Goal: Information Seeking & Learning: Learn about a topic

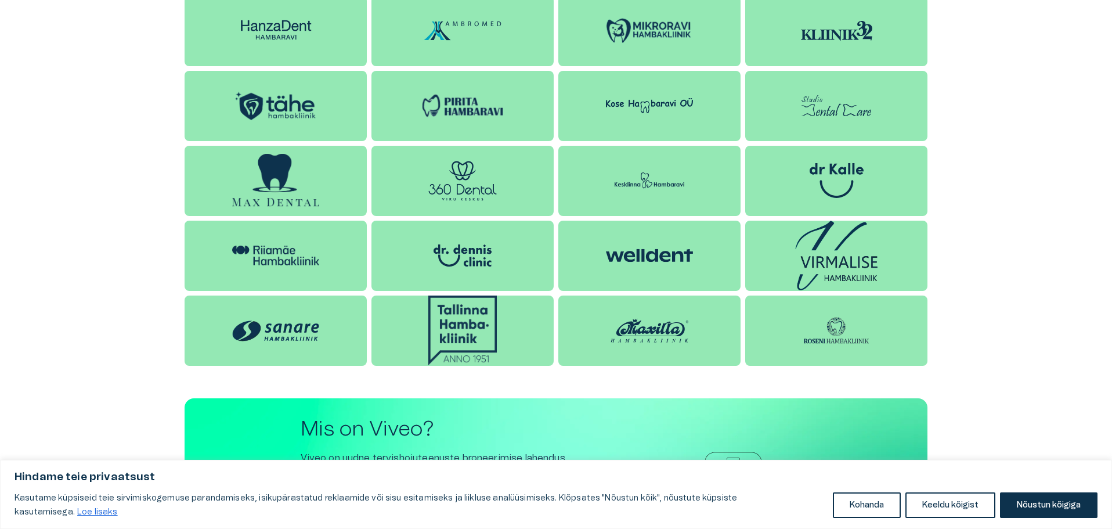
scroll to position [1102, 0]
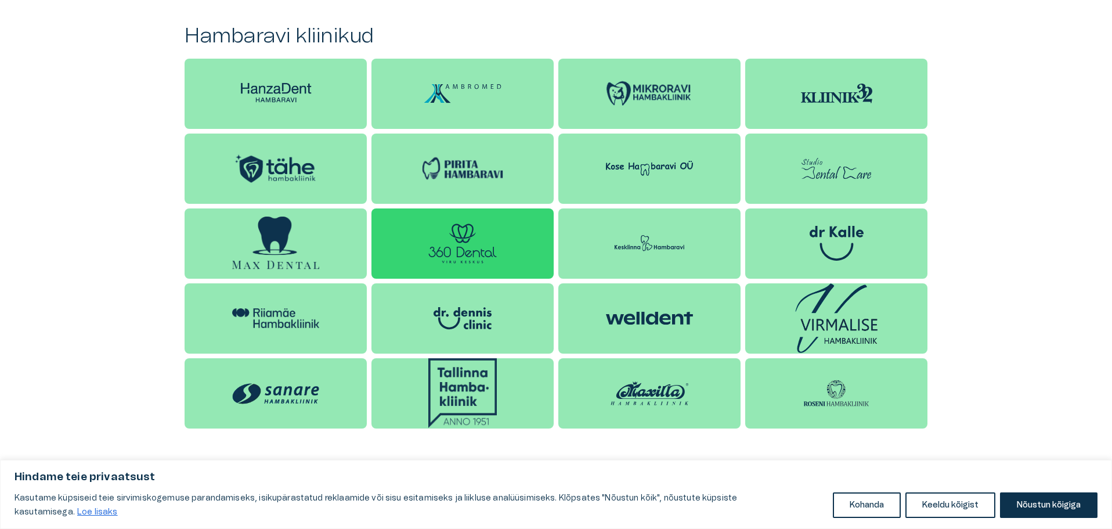
click at [448, 249] on img at bounding box center [462, 243] width 68 height 40
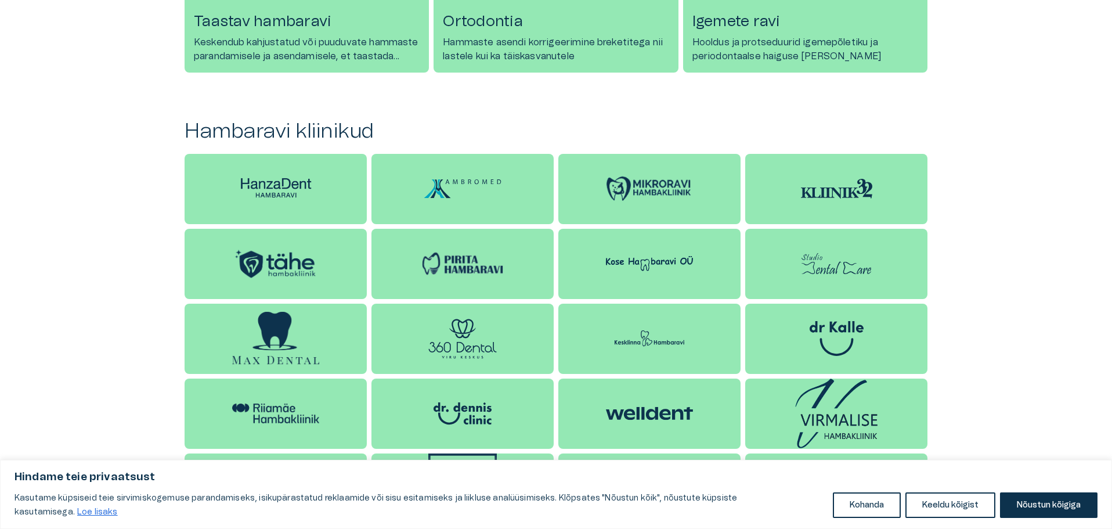
scroll to position [1044, 0]
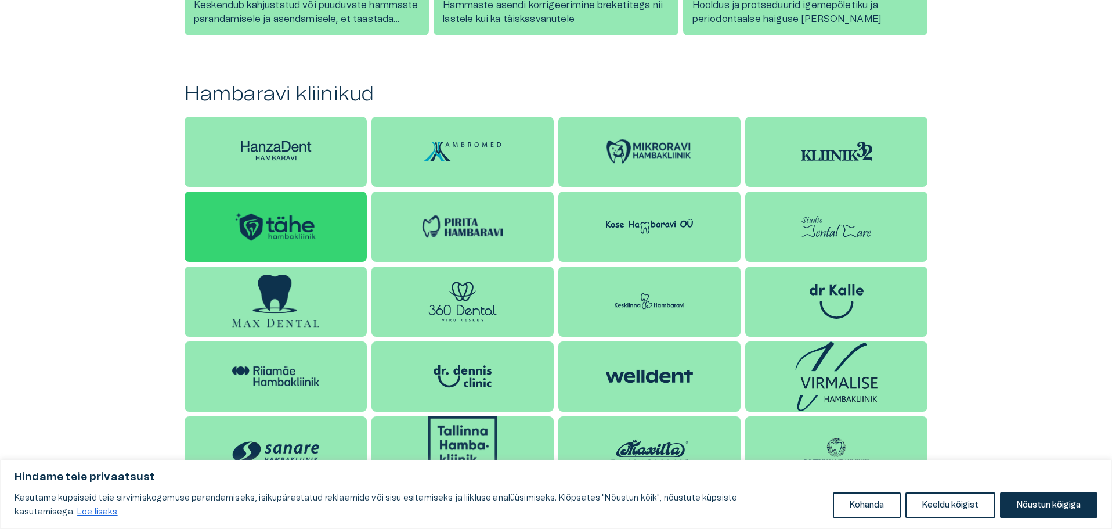
click at [294, 231] on img at bounding box center [275, 226] width 87 height 33
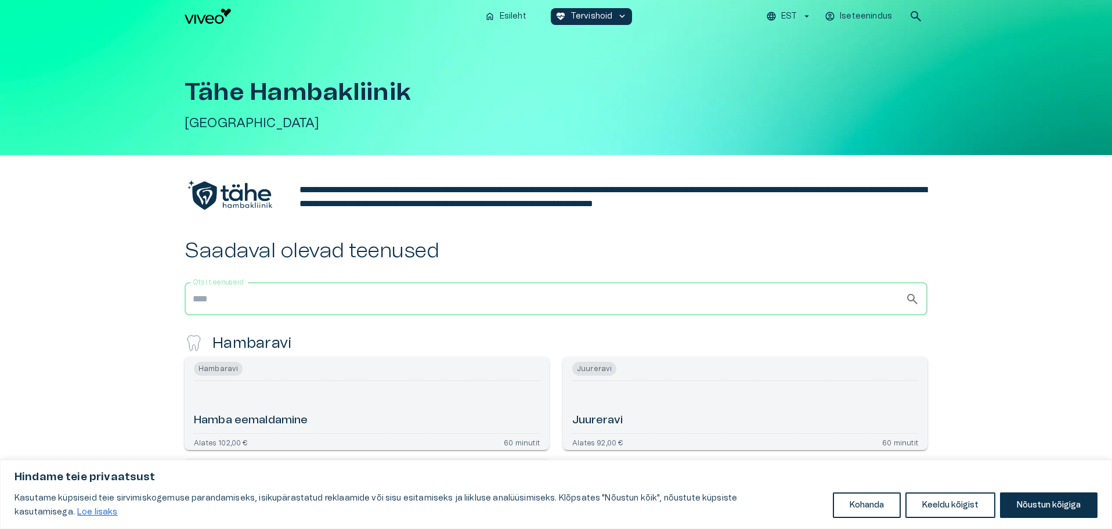
scroll to position [1044, 0]
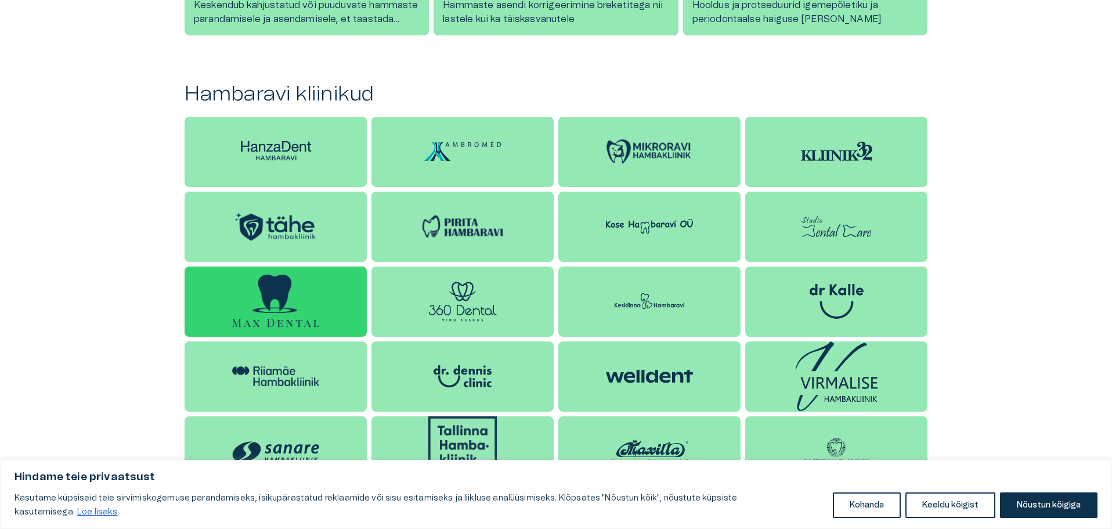
click at [305, 298] on img at bounding box center [275, 300] width 87 height 53
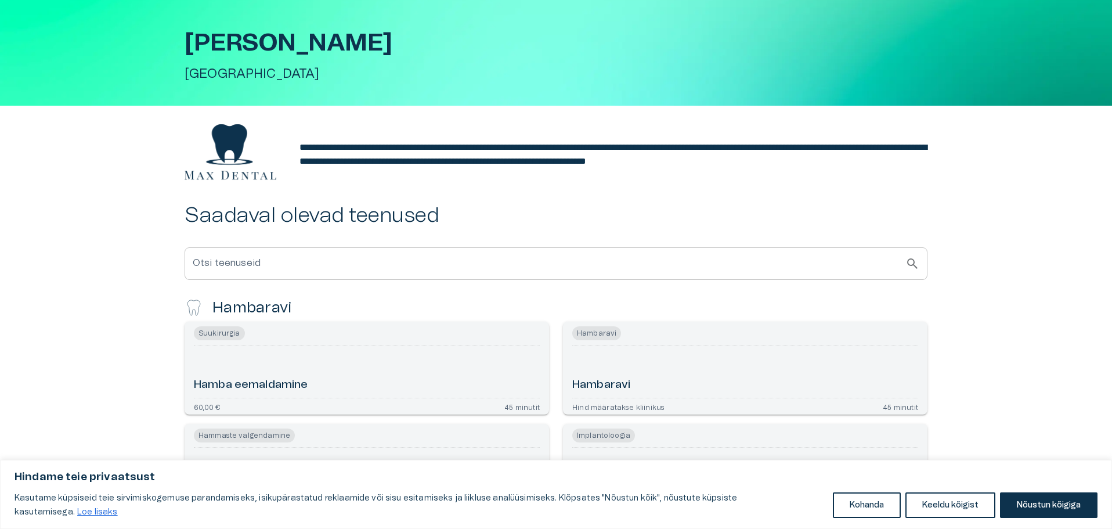
scroll to position [1, 0]
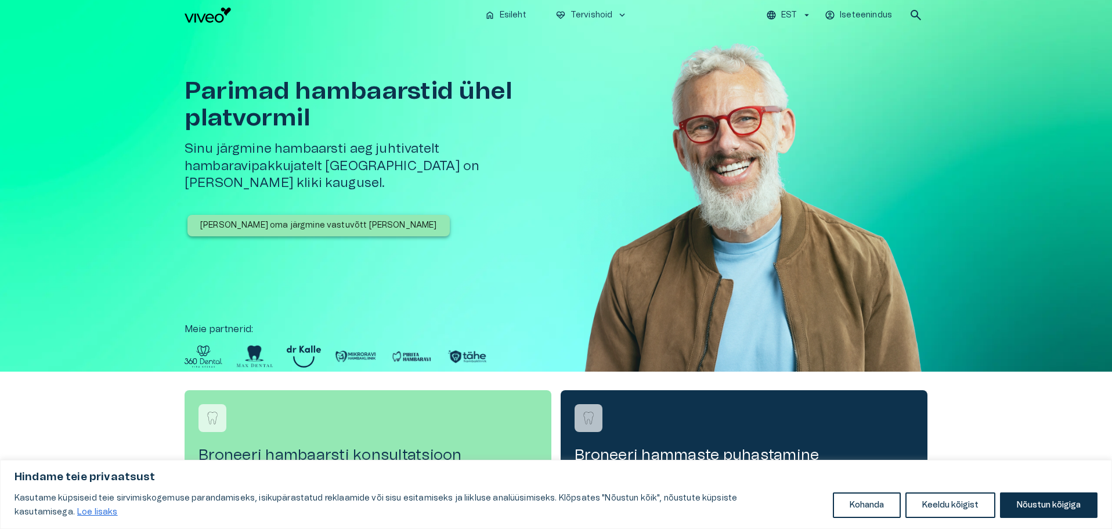
scroll to position [1044, 0]
